Goal: Task Accomplishment & Management: Manage account settings

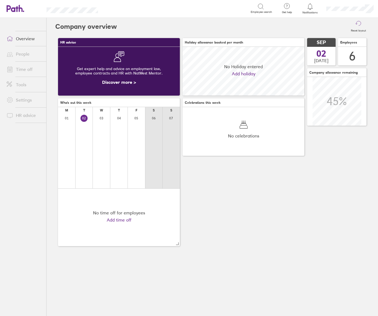
scroll to position [49, 122]
click at [307, 6] on div at bounding box center [311, 7] width 18 height 8
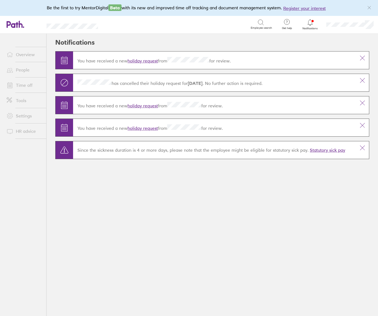
click at [145, 62] on link "holiday request" at bounding box center [143, 60] width 30 height 5
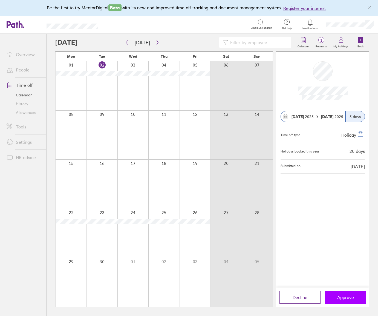
click at [339, 301] on button "Approve" at bounding box center [345, 297] width 41 height 13
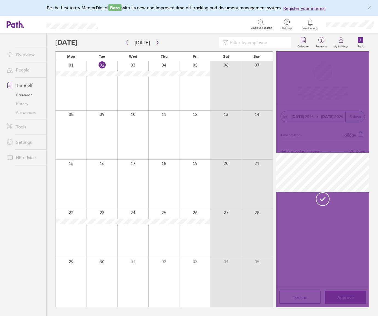
click at [309, 24] on icon at bounding box center [310, 22] width 5 height 6
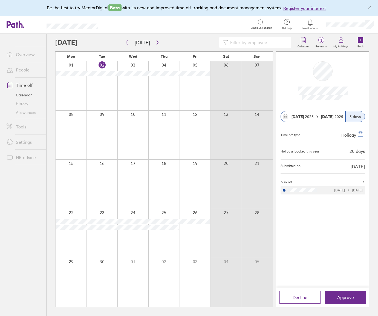
click at [309, 22] on icon at bounding box center [310, 22] width 7 height 7
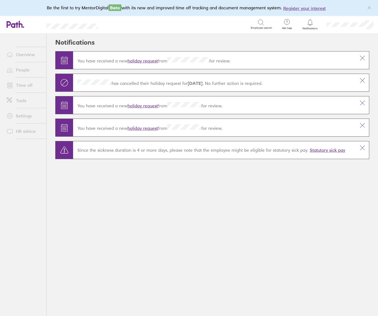
click at [135, 107] on link "holiday request" at bounding box center [143, 105] width 30 height 5
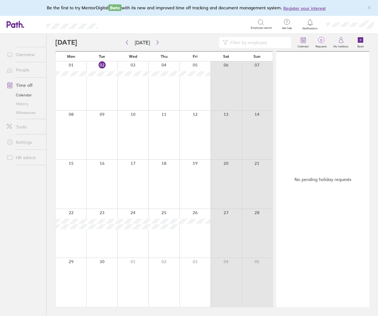
click at [309, 21] on icon at bounding box center [310, 22] width 7 height 7
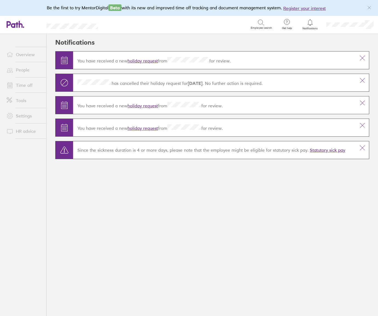
click at [143, 128] on link "holiday request" at bounding box center [143, 127] width 30 height 5
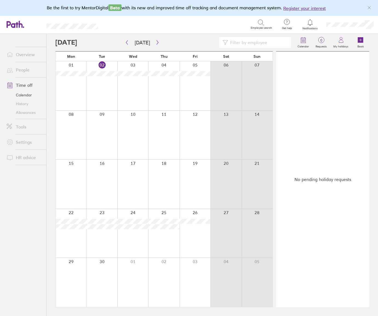
click at [309, 21] on icon at bounding box center [310, 22] width 7 height 7
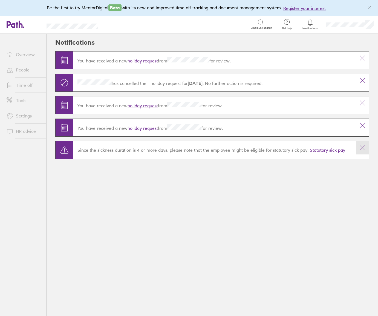
click at [360, 145] on icon at bounding box center [362, 148] width 7 height 7
click at [365, 123] on icon at bounding box center [362, 125] width 7 height 7
click at [363, 105] on icon at bounding box center [362, 103] width 7 height 7
click at [364, 76] on button at bounding box center [362, 80] width 13 height 13
click at [364, 57] on icon at bounding box center [363, 58] width 5 height 5
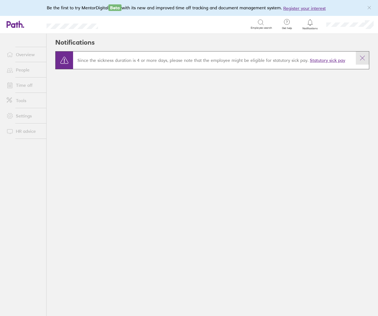
click at [364, 57] on icon at bounding box center [362, 58] width 7 height 7
